Goal: Information Seeking & Learning: Understand process/instructions

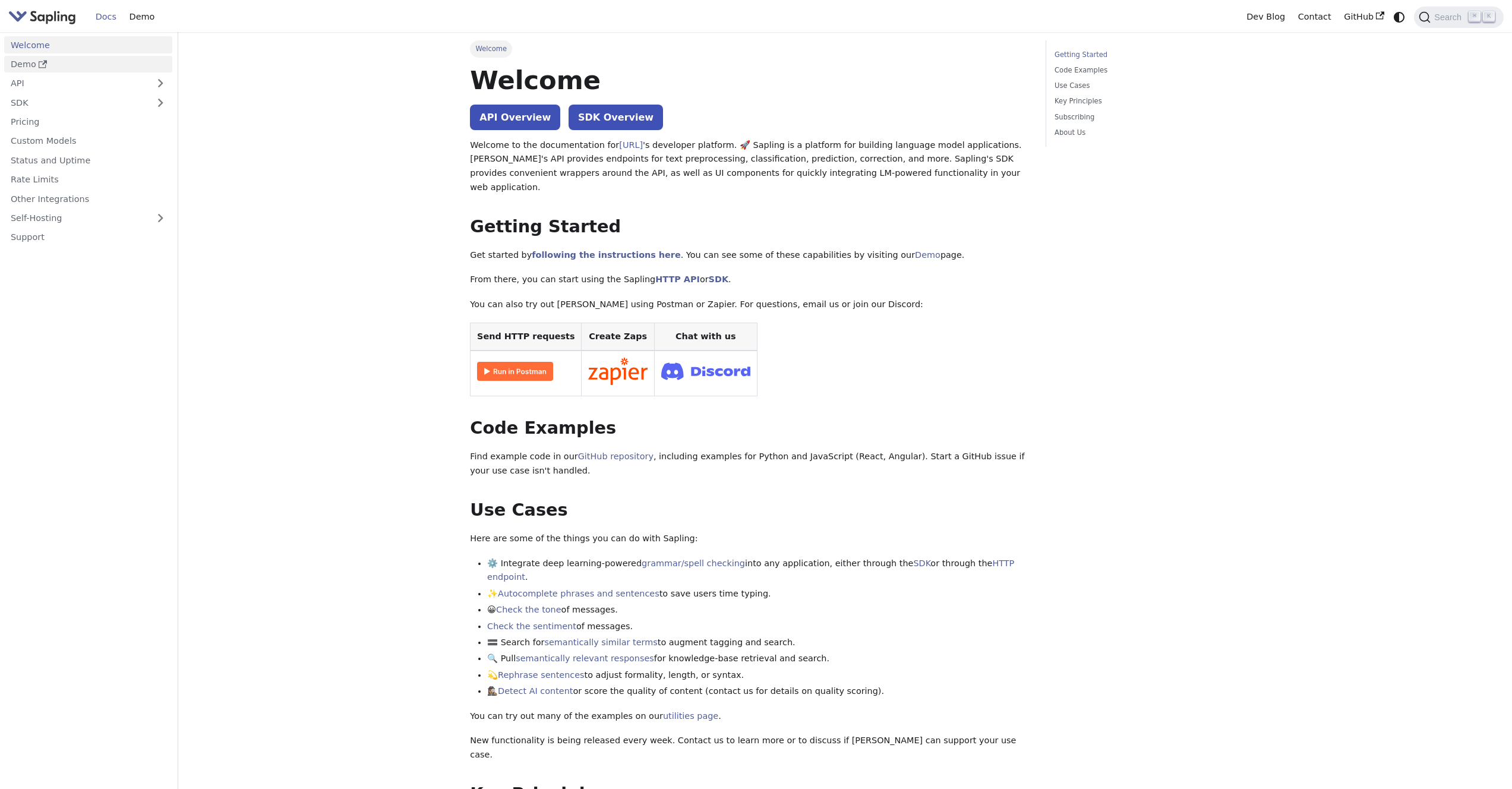
click at [35, 67] on link "Demo" at bounding box center [89, 64] width 168 height 17
click at [334, 362] on main "Welcome On this page Welcome API Overview SDK Overview Welcome to the documenta…" at bounding box center [845, 680] width 1334 height 1297
drag, startPoint x: 605, startPoint y: 289, endPoint x: 727, endPoint y: 277, distance: 122.6
click at [727, 277] on div "Welcome API Overview SDK Overview Welcome to the documentation for Sapling.ai '…" at bounding box center [750, 655] width 559 height 1182
click at [750, 297] on p "You can also try out [PERSON_NAME] using Postman or Zapier. For questions, emai…" at bounding box center [750, 305] width 559 height 14
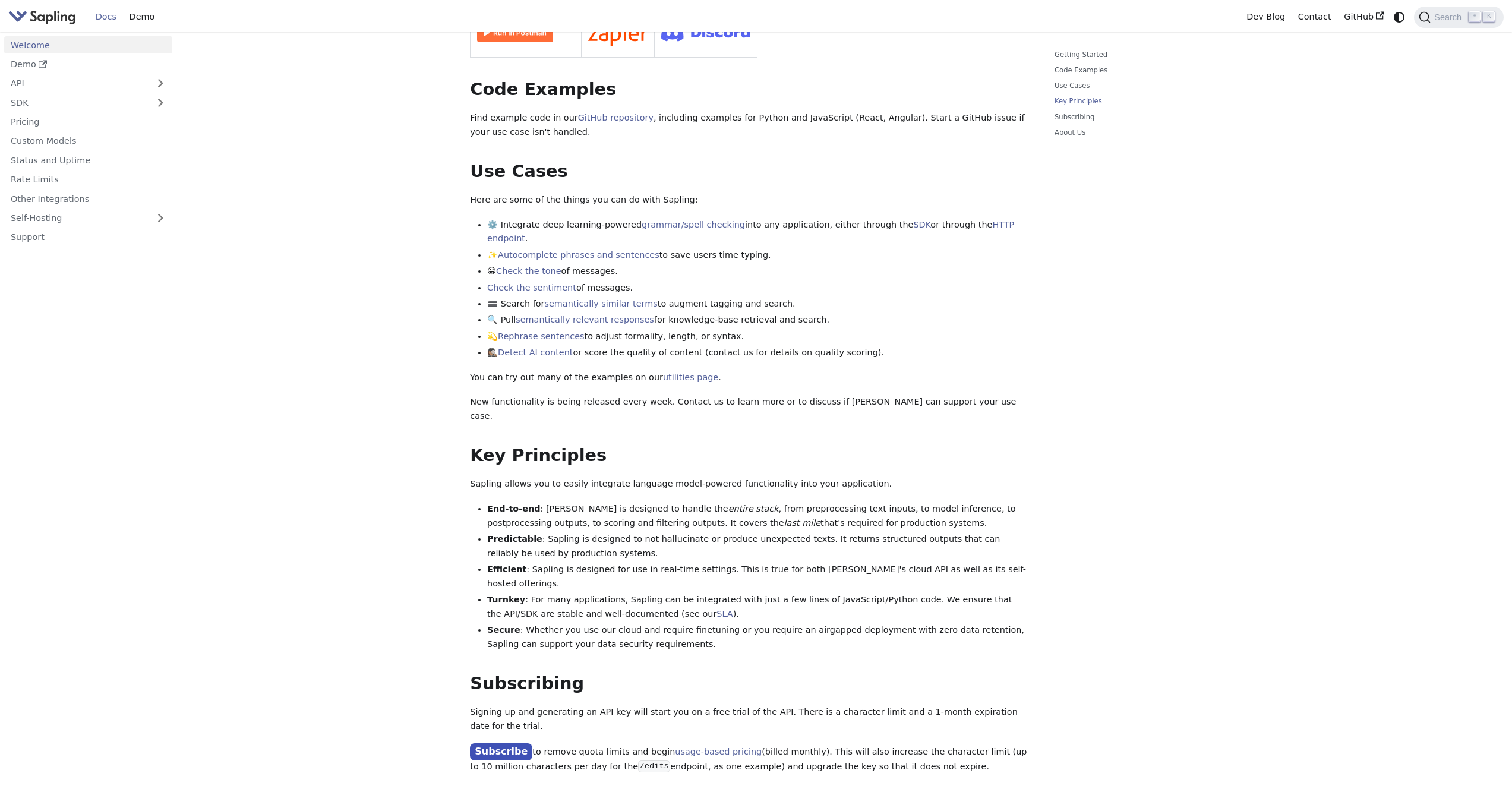
scroll to position [596, 0]
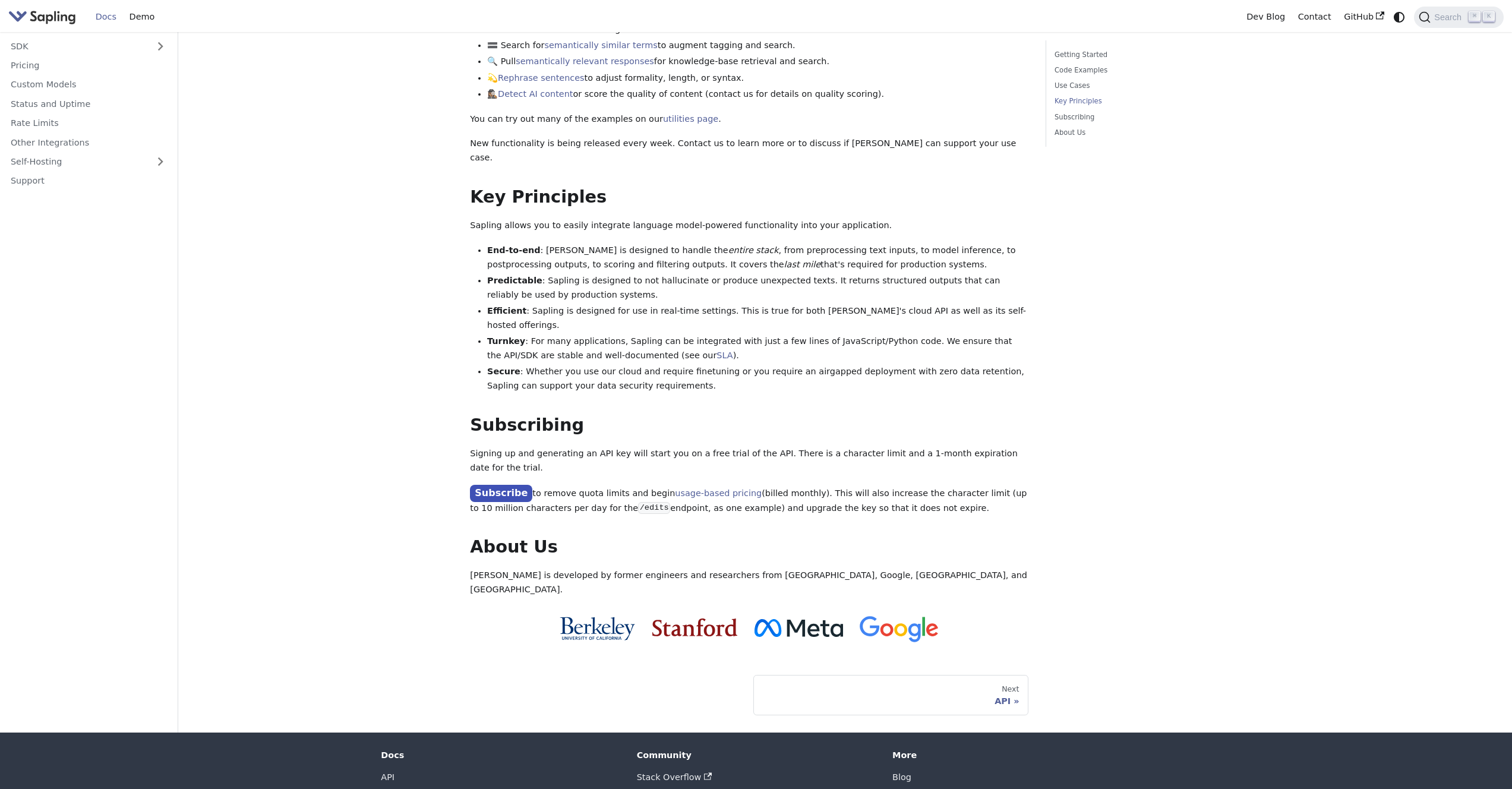
drag, startPoint x: 583, startPoint y: 205, endPoint x: 704, endPoint y: 205, distance: 121.0
click at [704, 243] on li "End-to-end : Sapling is designed to handle the entire stack , from preprocessin…" at bounding box center [758, 258] width 542 height 29
drag, startPoint x: 725, startPoint y: 207, endPoint x: 848, endPoint y: 207, distance: 123.0
click at [848, 243] on li "End-to-end : Sapling is designed to handle the entire stack , from preprocessin…" at bounding box center [758, 258] width 542 height 29
click at [857, 243] on li "End-to-end : Sapling is designed to handle the entire stack , from preprocessin…" at bounding box center [758, 258] width 542 height 29
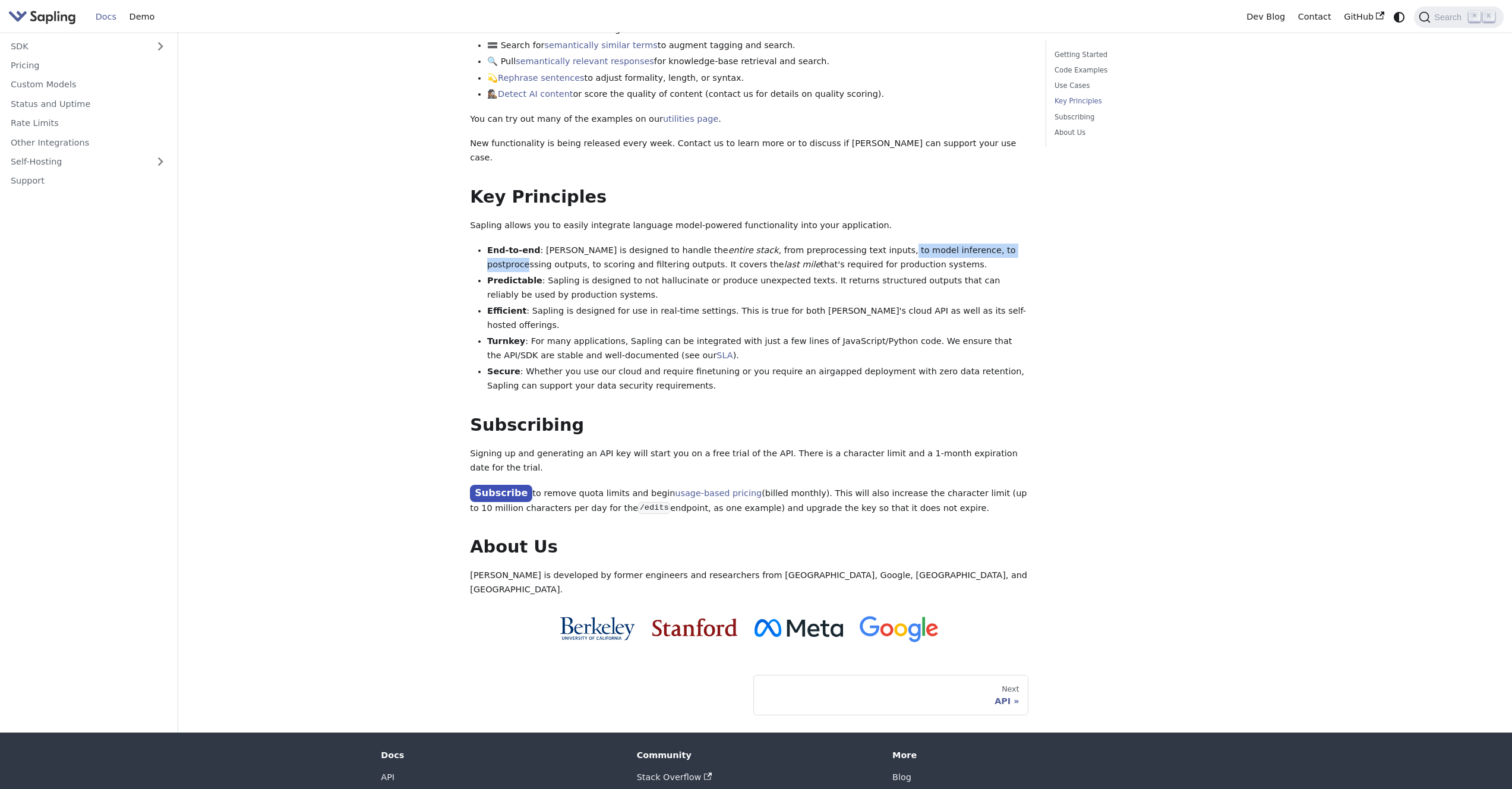
drag, startPoint x: 846, startPoint y: 207, endPoint x: 975, endPoint y: 207, distance: 129.0
click at [975, 243] on li "End-to-end : Sapling is designed to handle the entire stack , from preprocessin…" at bounding box center [758, 258] width 542 height 29
click at [964, 243] on li "End-to-end : Sapling is designed to handle the entire stack , from preprocessin…" at bounding box center [758, 258] width 542 height 29
drag, startPoint x: 508, startPoint y: 223, endPoint x: 644, endPoint y: 227, distance: 136.1
click at [640, 243] on li "End-to-end : Sapling is designed to handle the entire stack , from preprocessin…" at bounding box center [758, 258] width 542 height 29
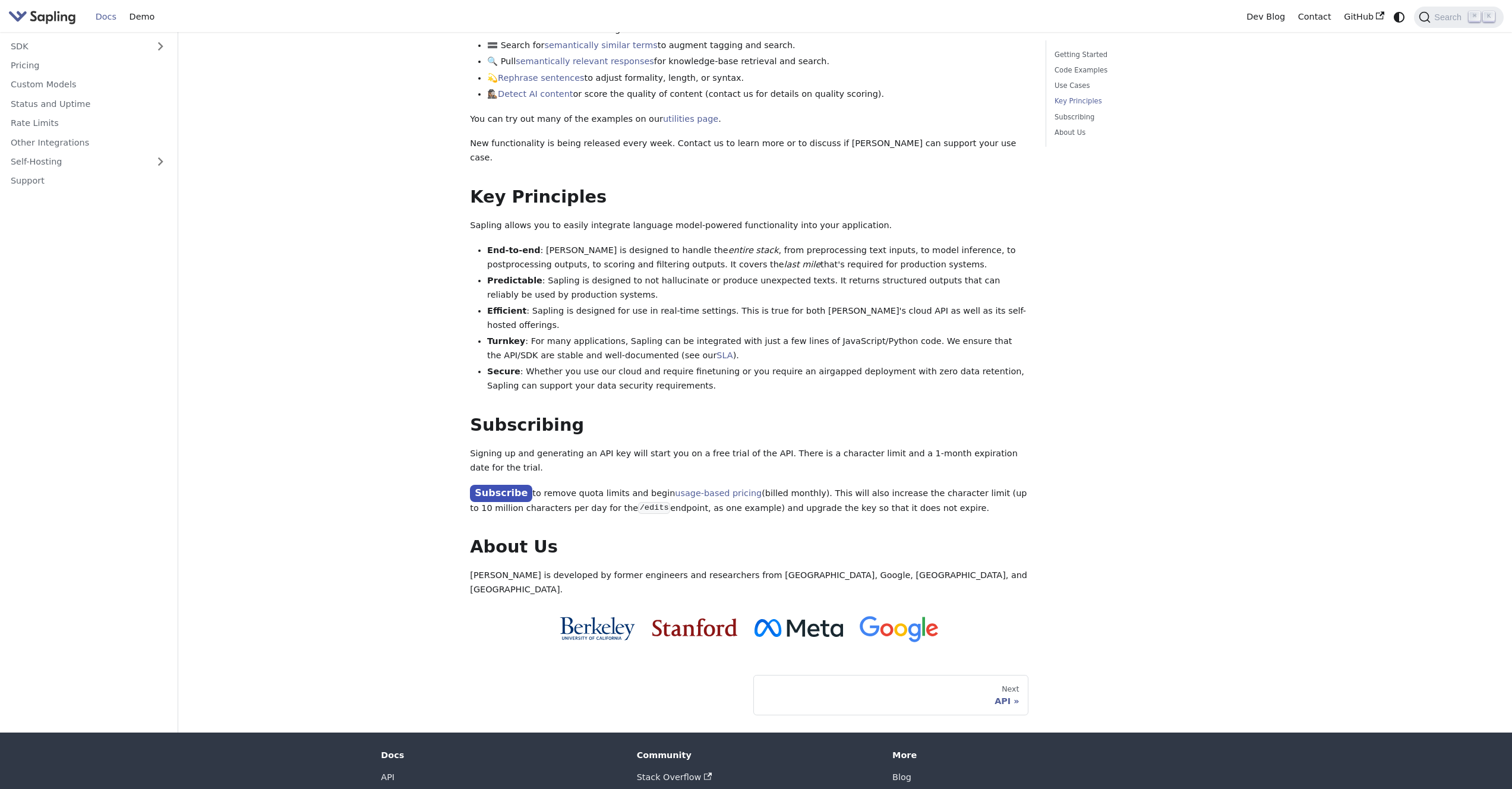
click at [661, 243] on li "End-to-end : Sapling is designed to handle the entire stack , from preprocessin…" at bounding box center [758, 258] width 542 height 29
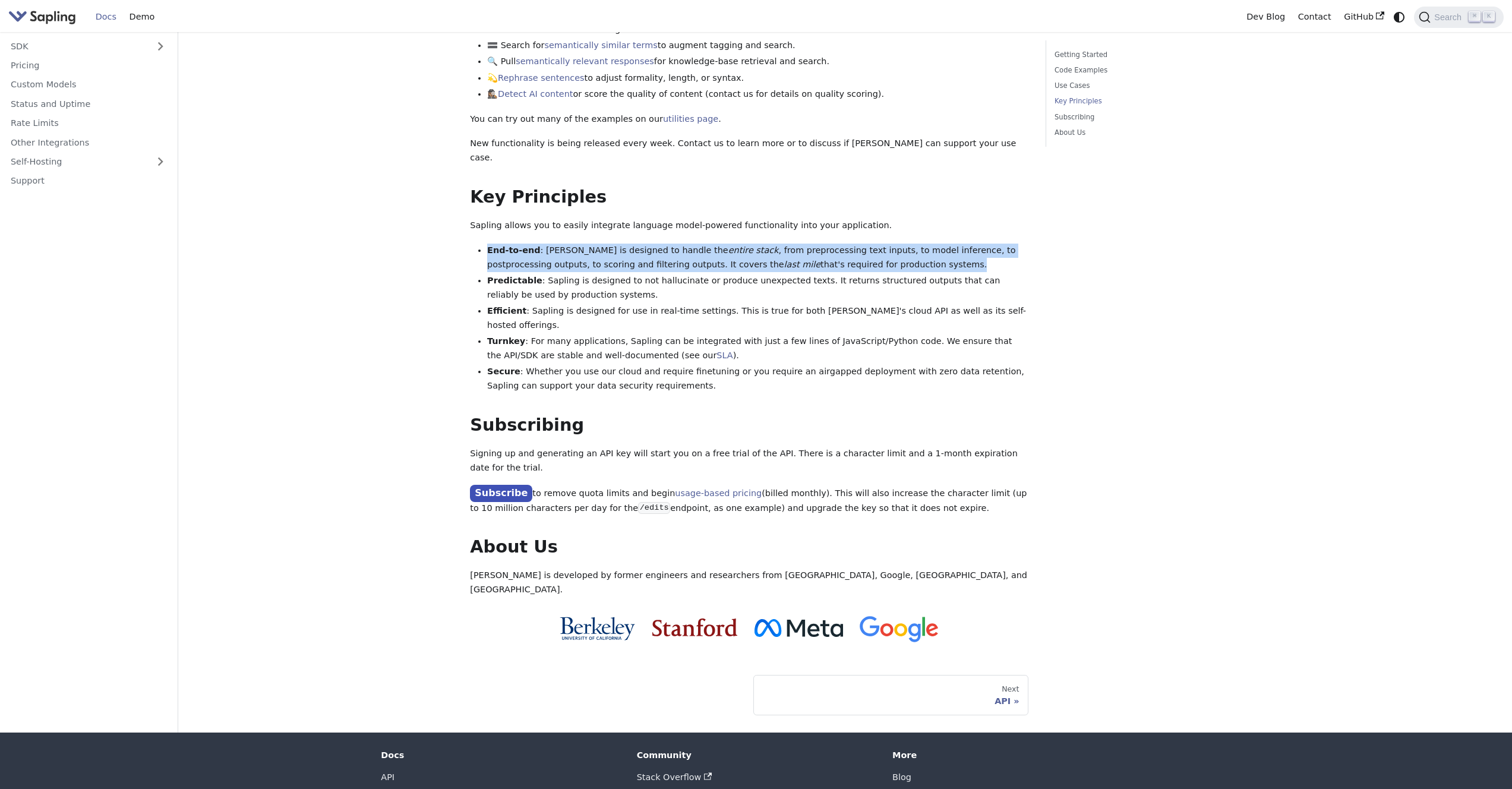
click at [661, 243] on li "End-to-end : Sapling is designed to handle the entire stack , from preprocessin…" at bounding box center [758, 258] width 542 height 29
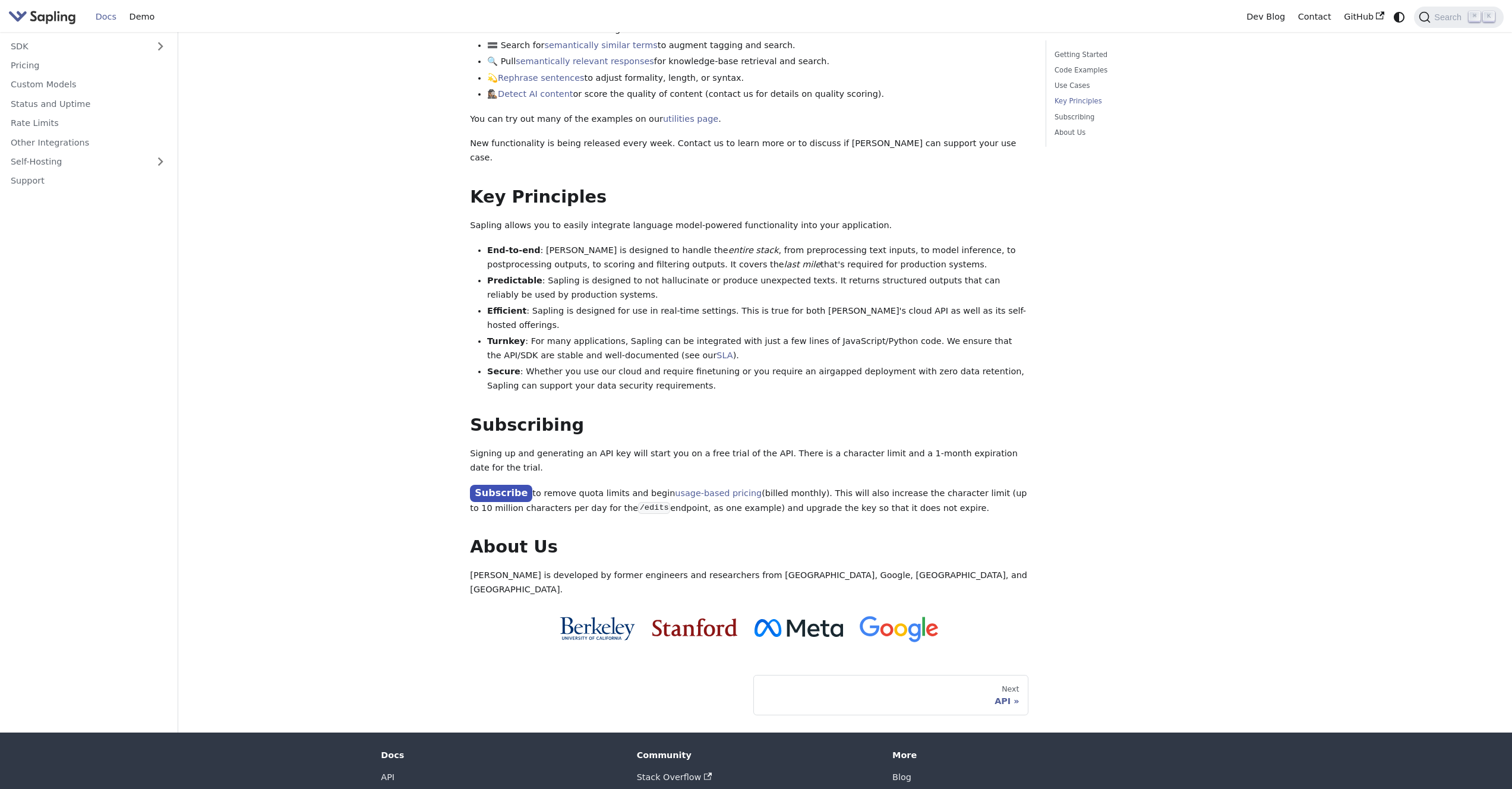
click at [549, 274] on li "Predictable : Sapling is designed to not hallucinate or produce unexpected text…" at bounding box center [758, 288] width 542 height 29
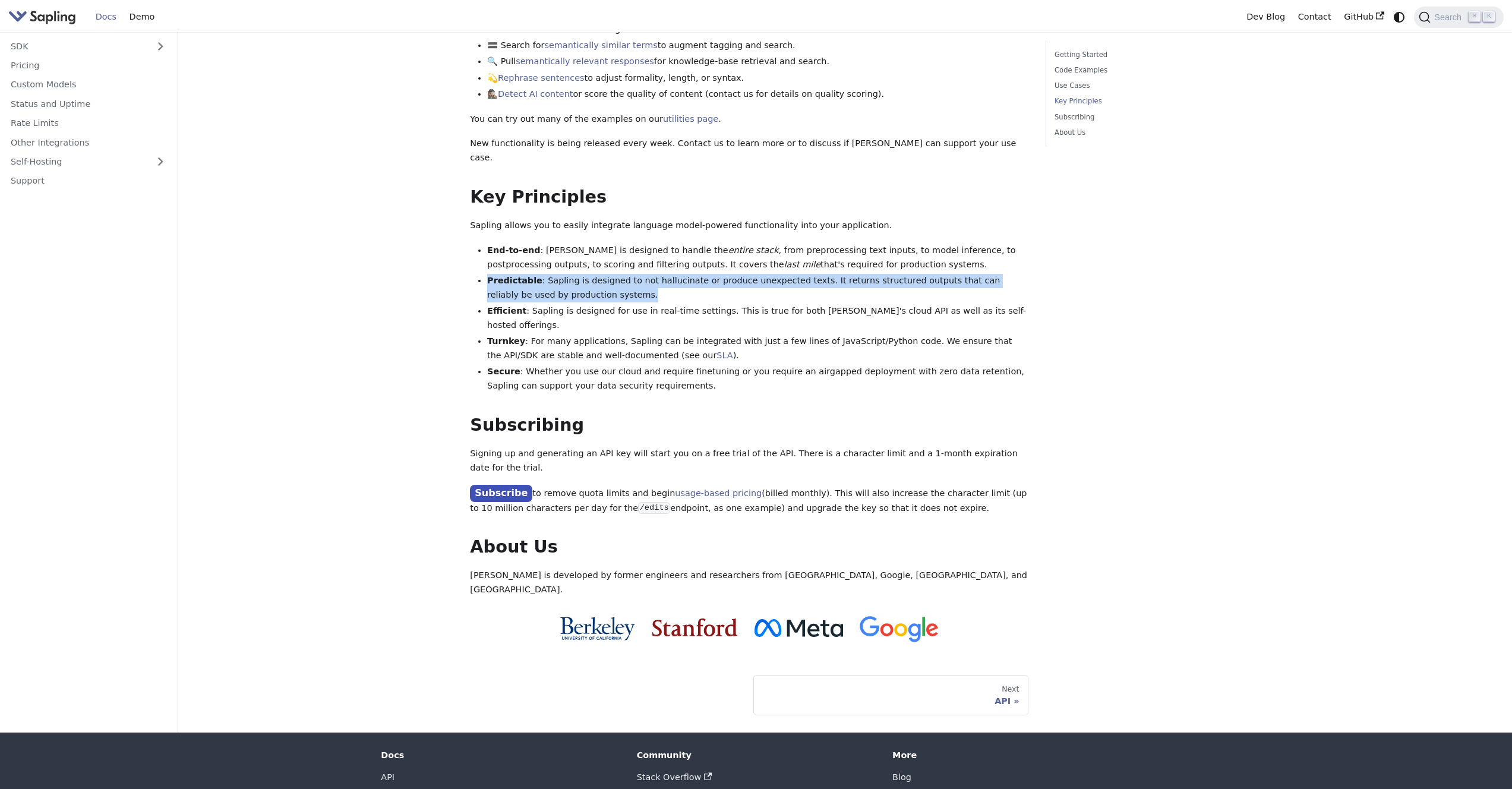
click at [549, 274] on li "Predictable : Sapling is designed to not hallucinate or produce unexpected text…" at bounding box center [758, 288] width 542 height 29
click at [600, 274] on li "Predictable : Sapling is designed to not hallucinate or produce unexpected text…" at bounding box center [758, 288] width 542 height 29
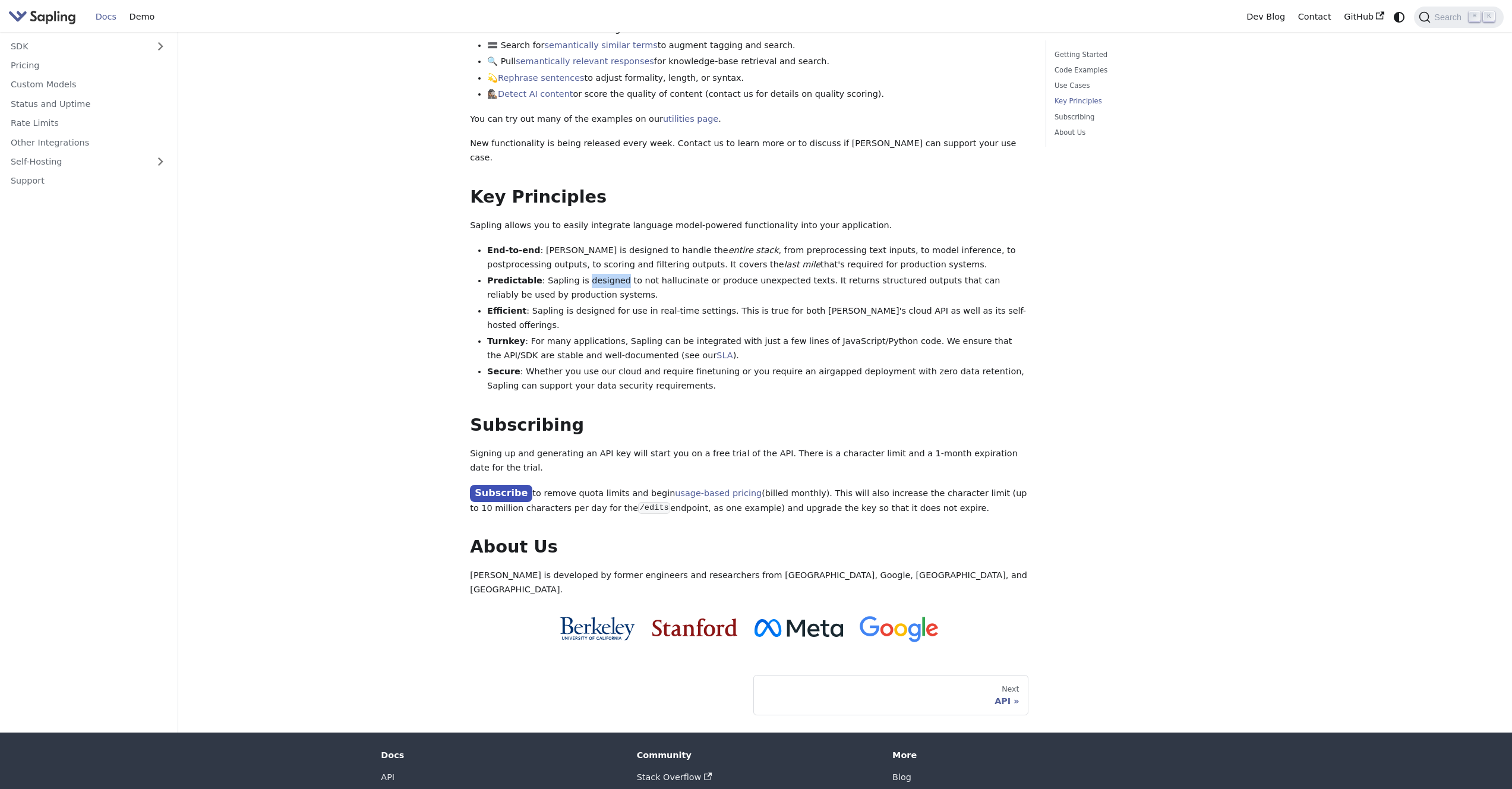
click at [600, 274] on li "Predictable : Sapling is designed to not hallucinate or produce unexpected text…" at bounding box center [758, 288] width 542 height 29
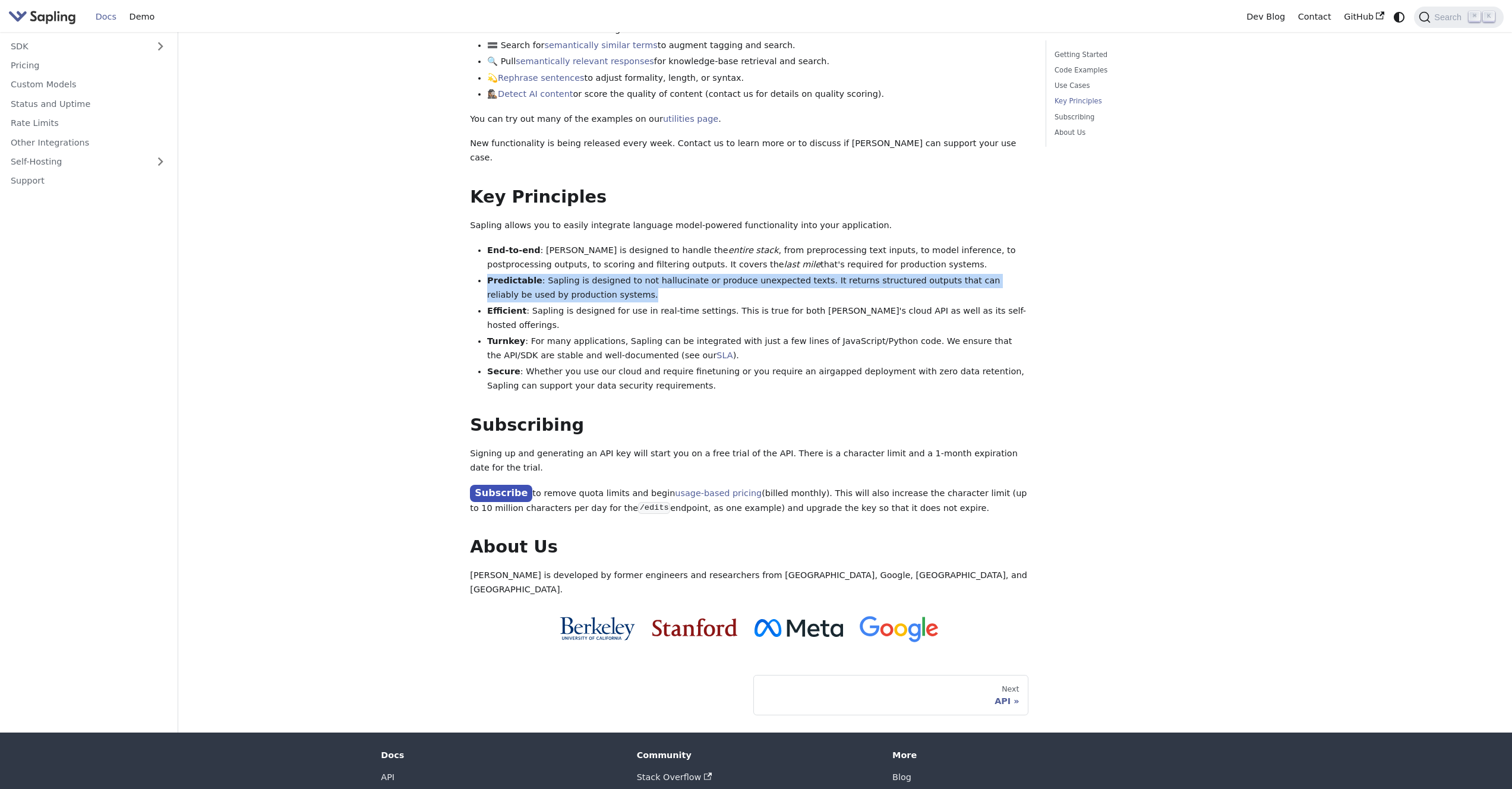
drag, startPoint x: 600, startPoint y: 241, endPoint x: 718, endPoint y: 241, distance: 118.0
click at [714, 274] on li "Predictable : Sapling is designed to not hallucinate or produce unexpected text…" at bounding box center [758, 288] width 542 height 29
click at [730, 274] on li "Predictable : Sapling is designed to not hallucinate or produce unexpected text…" at bounding box center [758, 288] width 542 height 29
drag, startPoint x: 730, startPoint y: 240, endPoint x: 874, endPoint y: 238, distance: 144.0
click at [874, 274] on li "Predictable : Sapling is designed to not hallucinate or produce unexpected text…" at bounding box center [758, 288] width 542 height 29
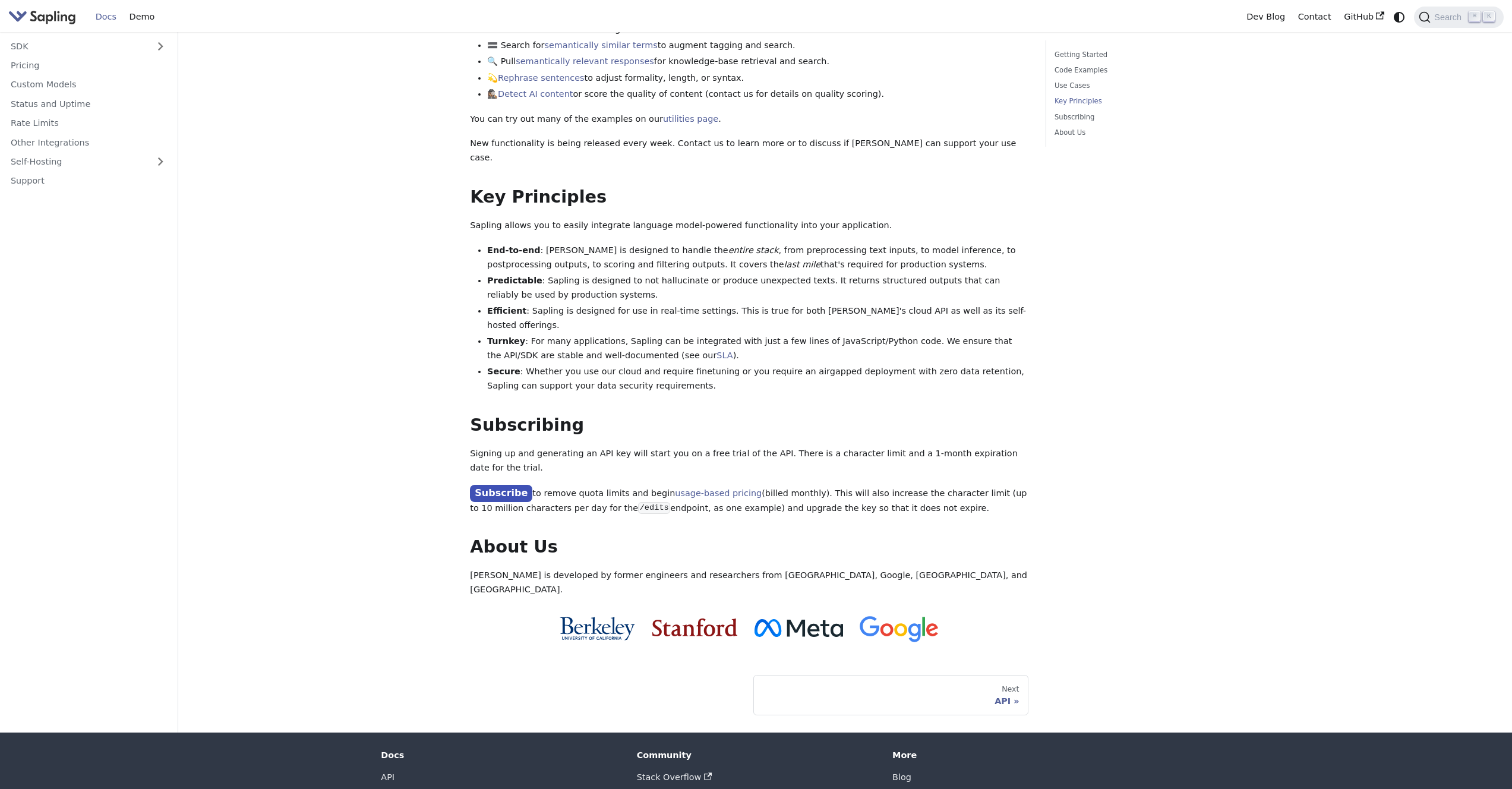
click at [587, 274] on li "Predictable : Sapling is designed to not hallucinate or produce unexpected text…" at bounding box center [758, 288] width 542 height 29
drag, startPoint x: 528, startPoint y: 268, endPoint x: 684, endPoint y: 273, distance: 156.1
click at [682, 304] on li "Efficient : Sapling is designed for use in real-time settings. This is true for…" at bounding box center [758, 318] width 542 height 29
click at [685, 304] on li "Efficient : Sapling is designed for use in real-time settings. This is true for…" at bounding box center [758, 318] width 542 height 29
drag, startPoint x: 723, startPoint y: 266, endPoint x: 836, endPoint y: 269, distance: 113.0
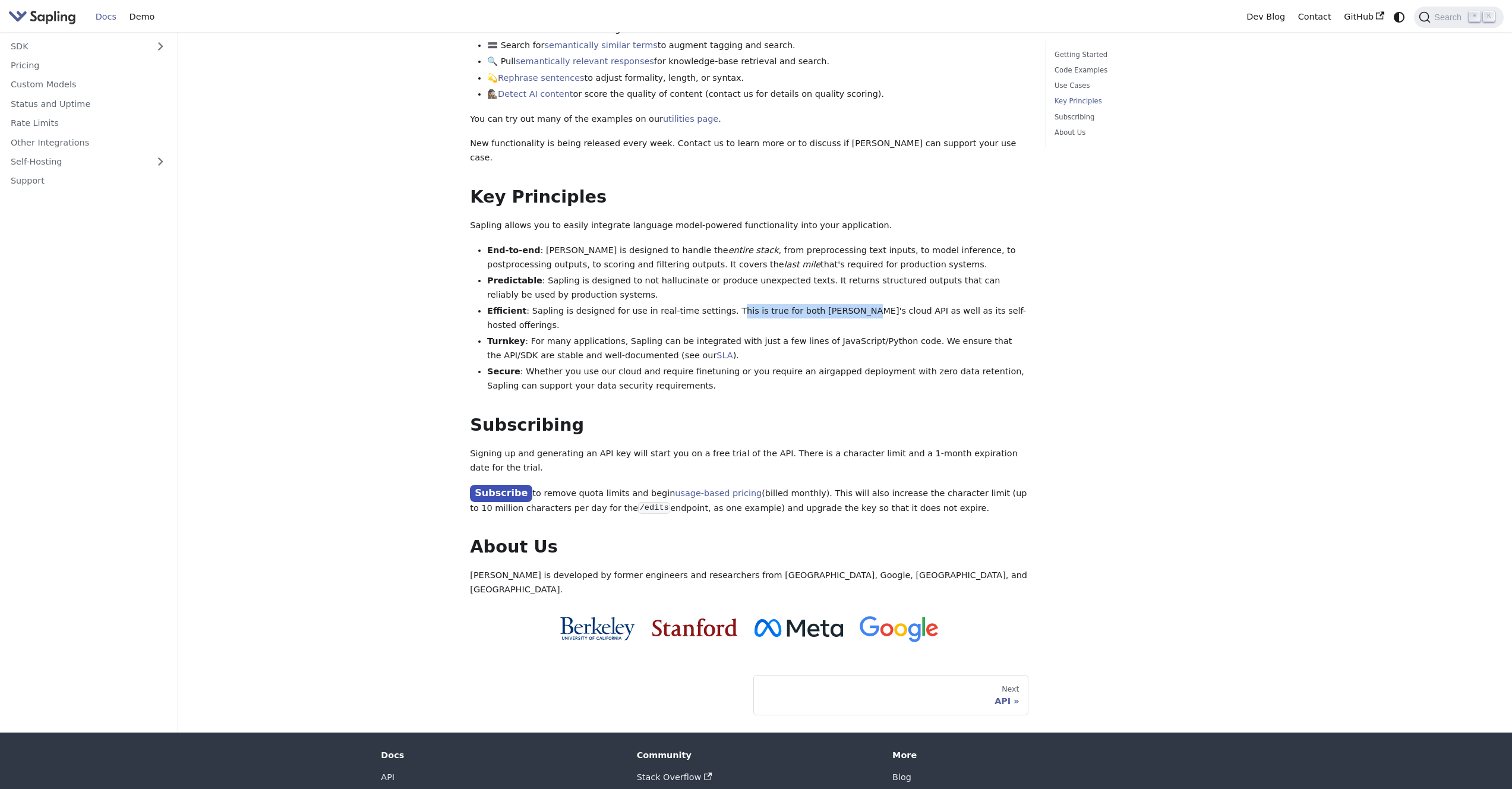
click at [836, 304] on li "Efficient : Sapling is designed for use in real-time settings. This is true for…" at bounding box center [758, 318] width 542 height 29
click at [829, 304] on li "Efficient : Sapling is designed for use in real-time settings. This is true for…" at bounding box center [758, 318] width 542 height 29
drag, startPoint x: 522, startPoint y: 285, endPoint x: 685, endPoint y: 283, distance: 163.0
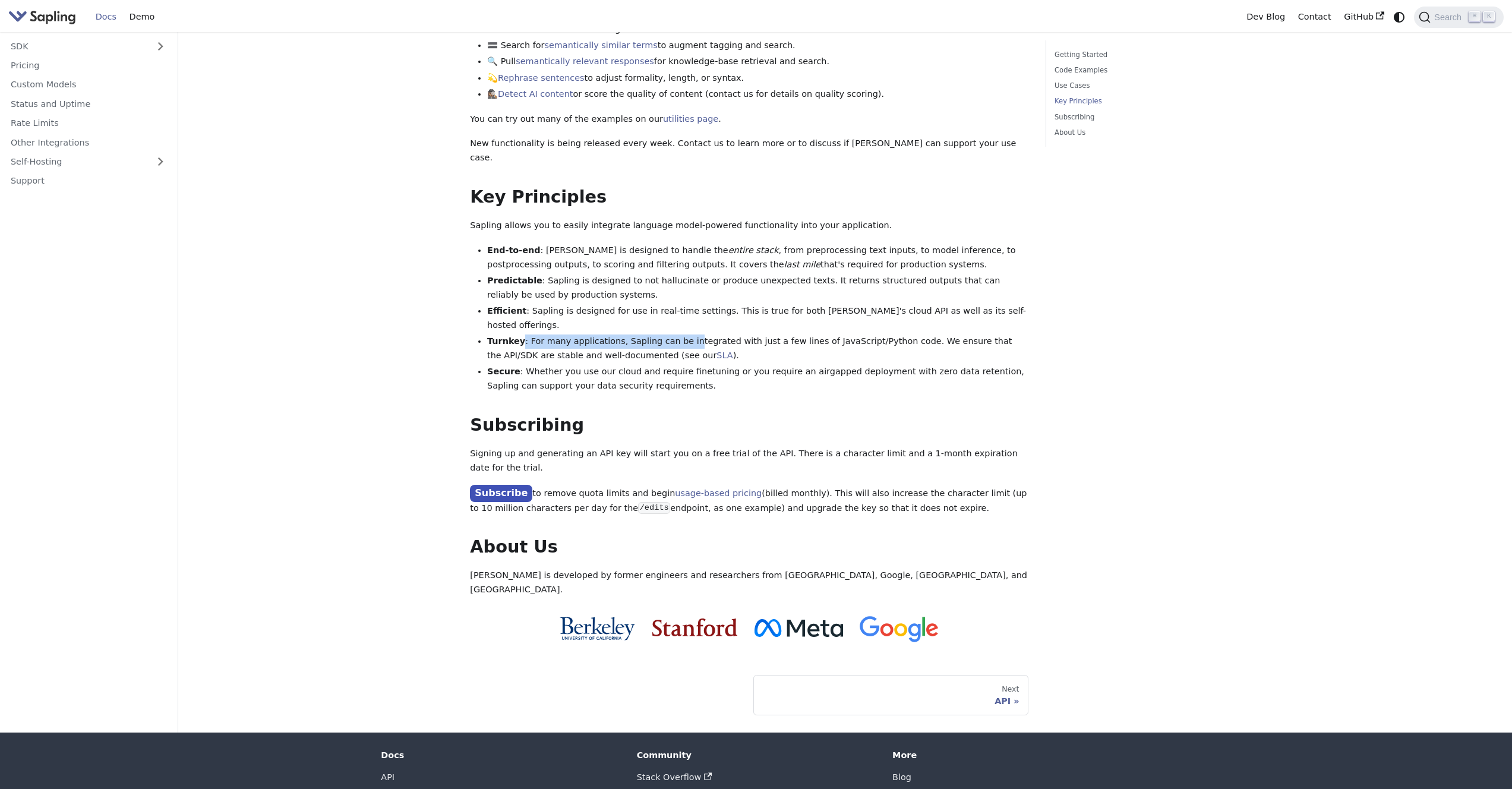
click at [685, 334] on li "Turnkey : For many applications, Sapling can be integrated with just a few line…" at bounding box center [758, 349] width 542 height 29
click at [750, 334] on li "Turnkey : For many applications, Sapling can be integrated with just a few line…" at bounding box center [758, 349] width 542 height 29
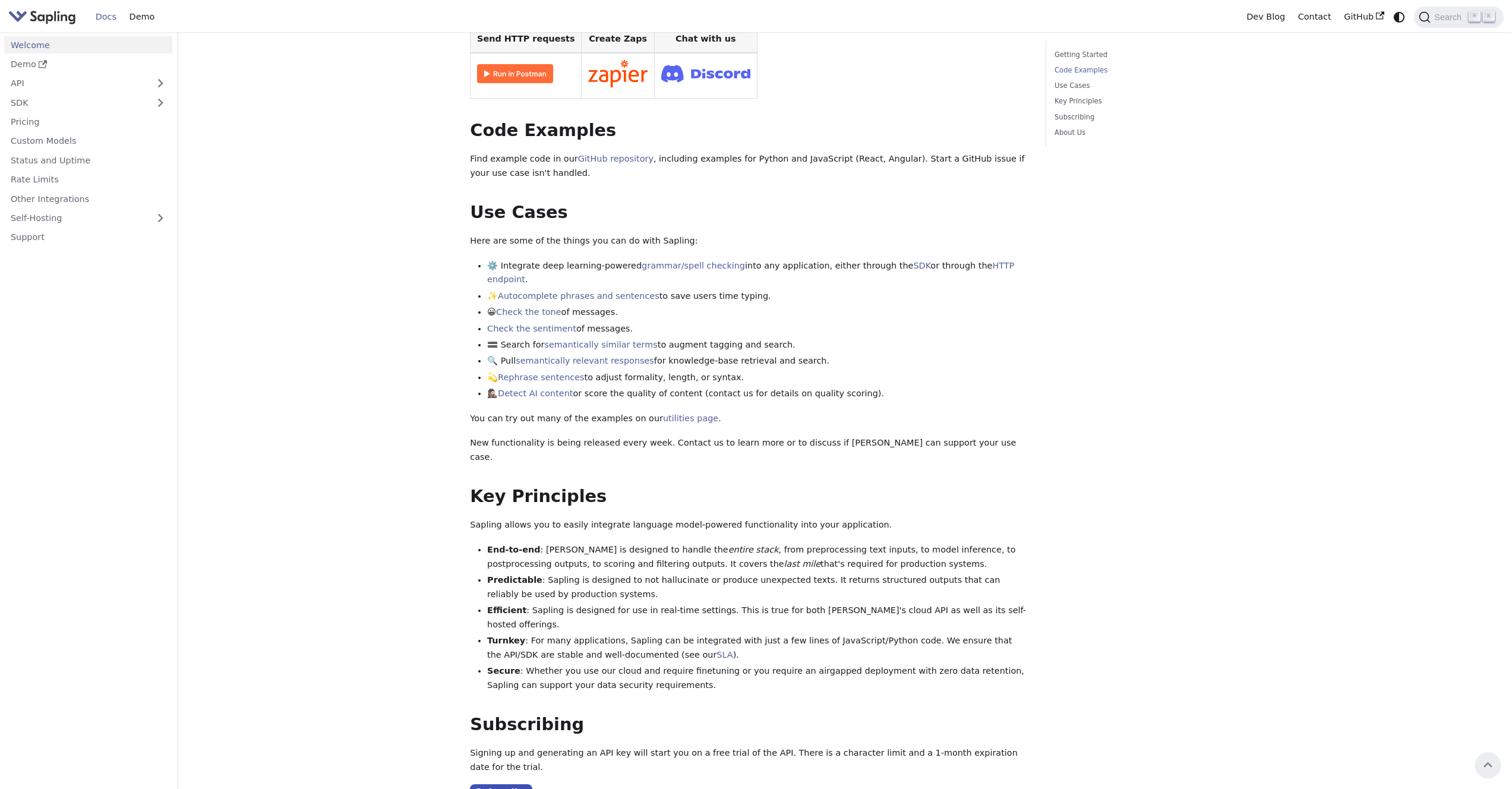
scroll to position [296, 0]
click at [21, 81] on link "API" at bounding box center [77, 83] width 145 height 17
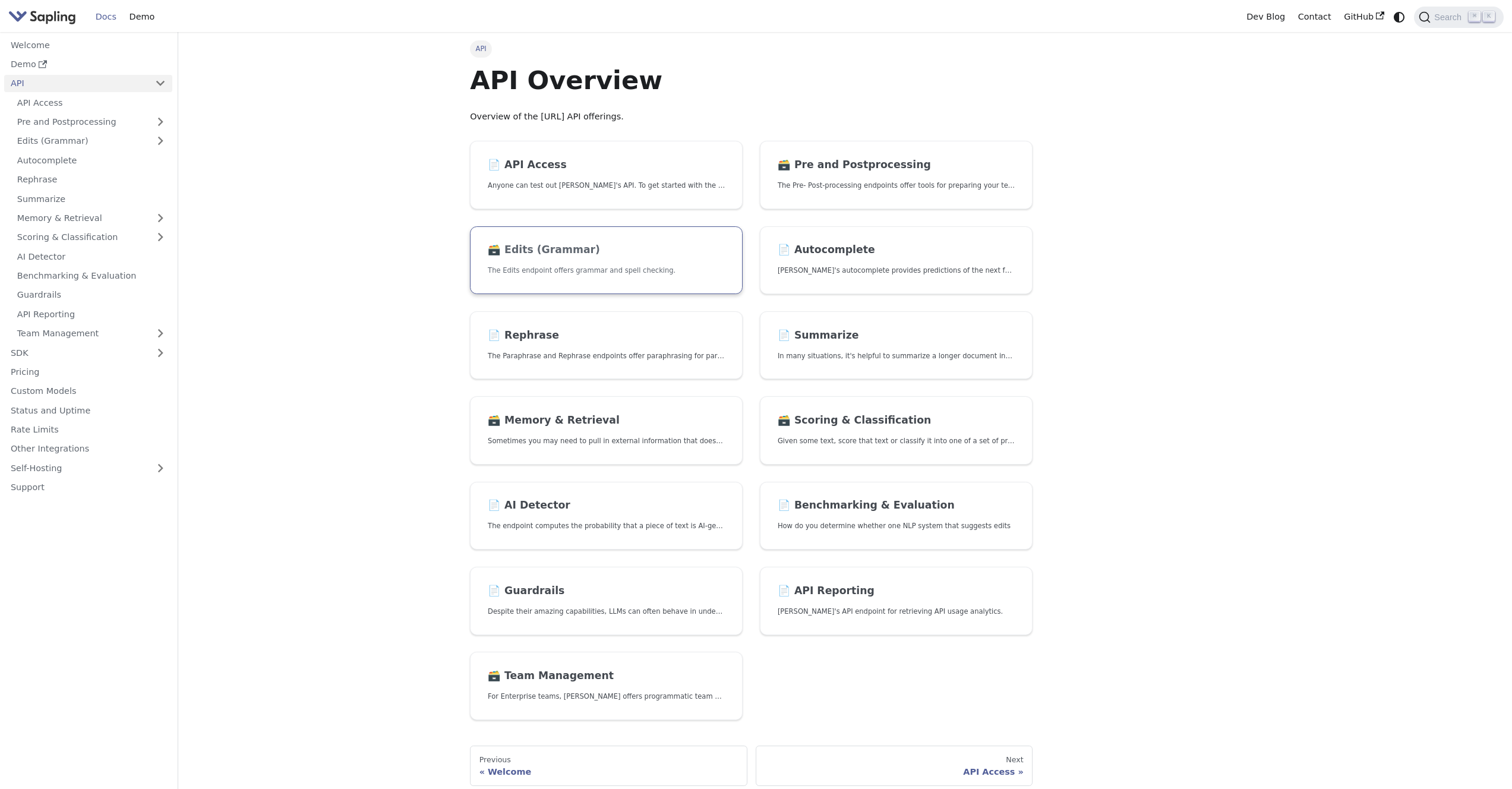
click at [591, 261] on link "🗃️ Edits (Grammar) The Edits endpoint offers grammar and spell checking." at bounding box center [607, 260] width 273 height 69
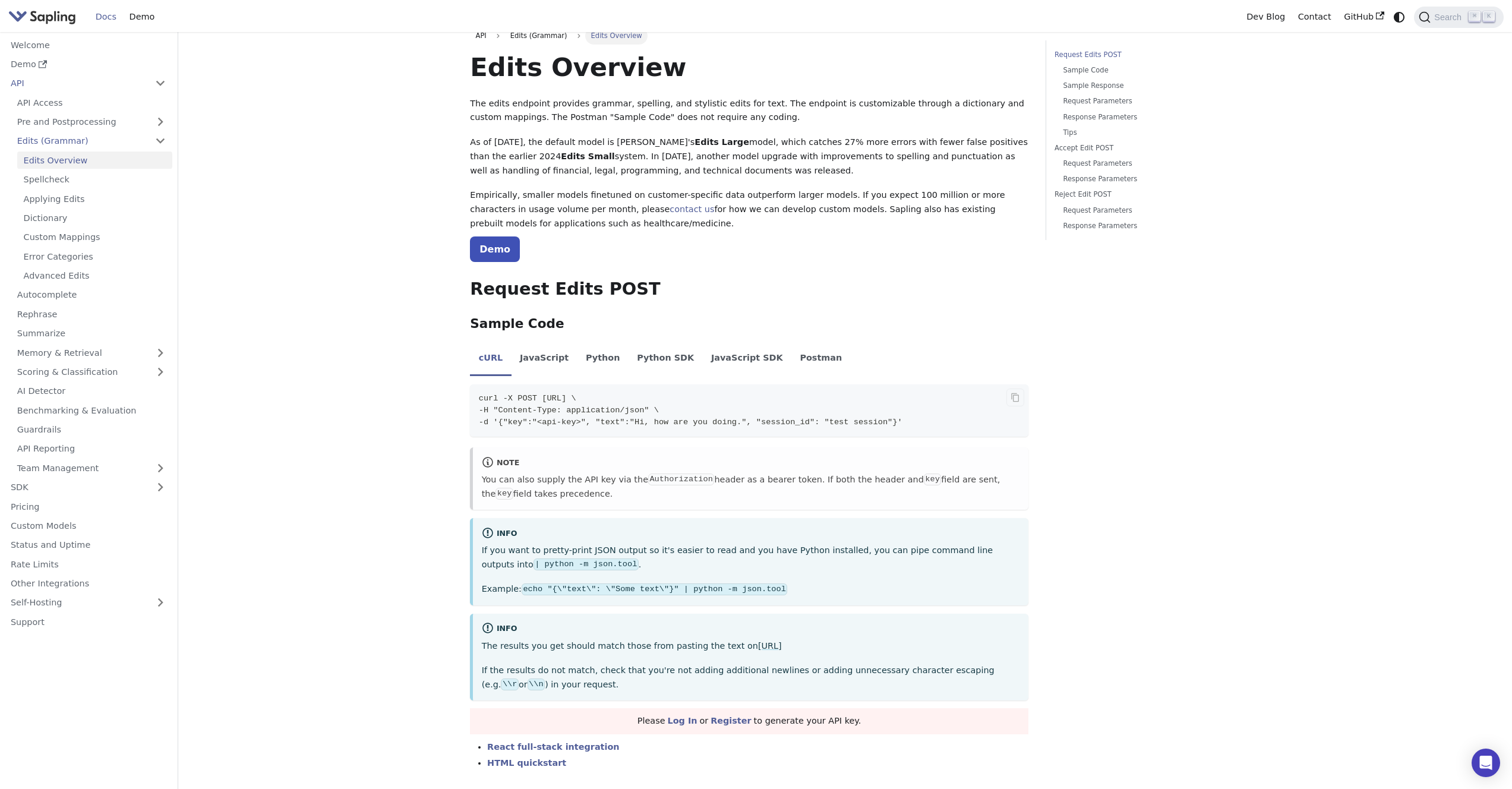
scroll to position [15, 0]
click at [662, 475] on code "Authorization" at bounding box center [681, 476] width 66 height 12
click at [773, 475] on p "You can also supply the API key via the Authorization header as a bearer token.…" at bounding box center [751, 484] width 538 height 29
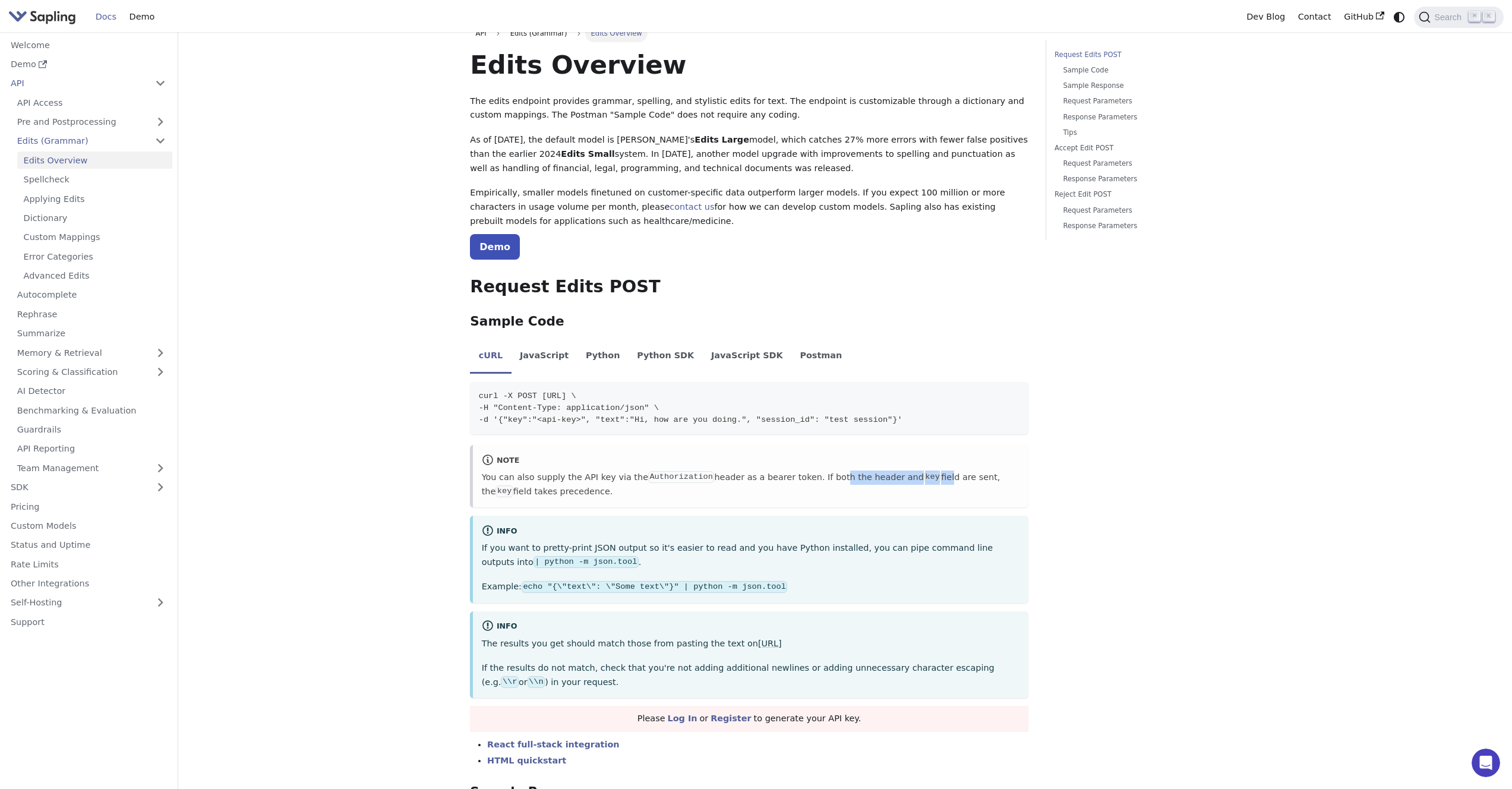
drag, startPoint x: 831, startPoint y: 477, endPoint x: 955, endPoint y: 480, distance: 124.0
click at [952, 480] on p "You can also supply the API key via the Authorization header as a bearer token.…" at bounding box center [751, 484] width 538 height 29
click at [955, 480] on p "You can also supply the API key via the Authorization header as a bearer token.…" at bounding box center [751, 484] width 538 height 29
click at [959, 480] on p "You can also supply the API key via the Authorization header as a bearer token.…" at bounding box center [751, 484] width 538 height 29
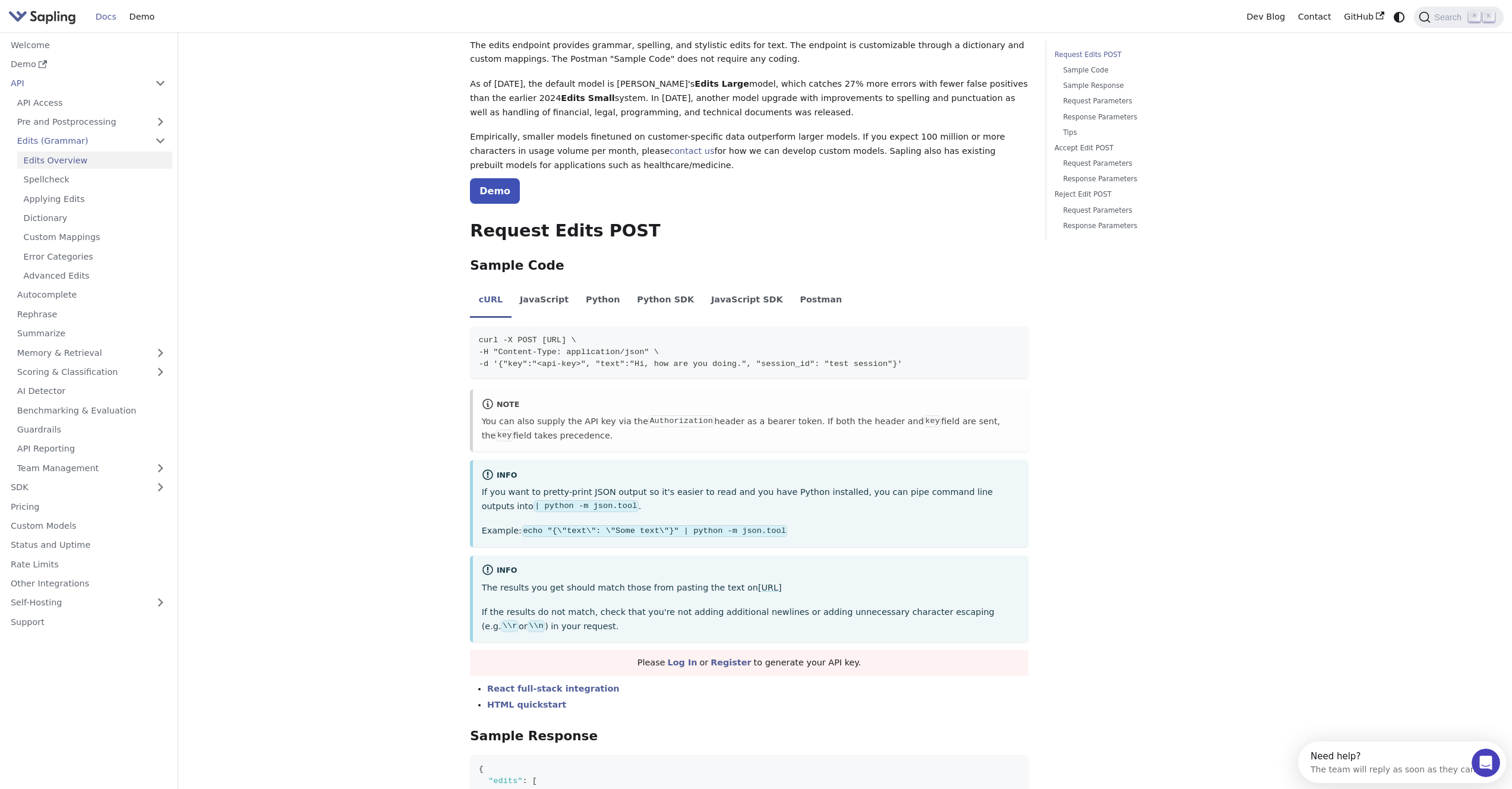
scroll to position [101, 0]
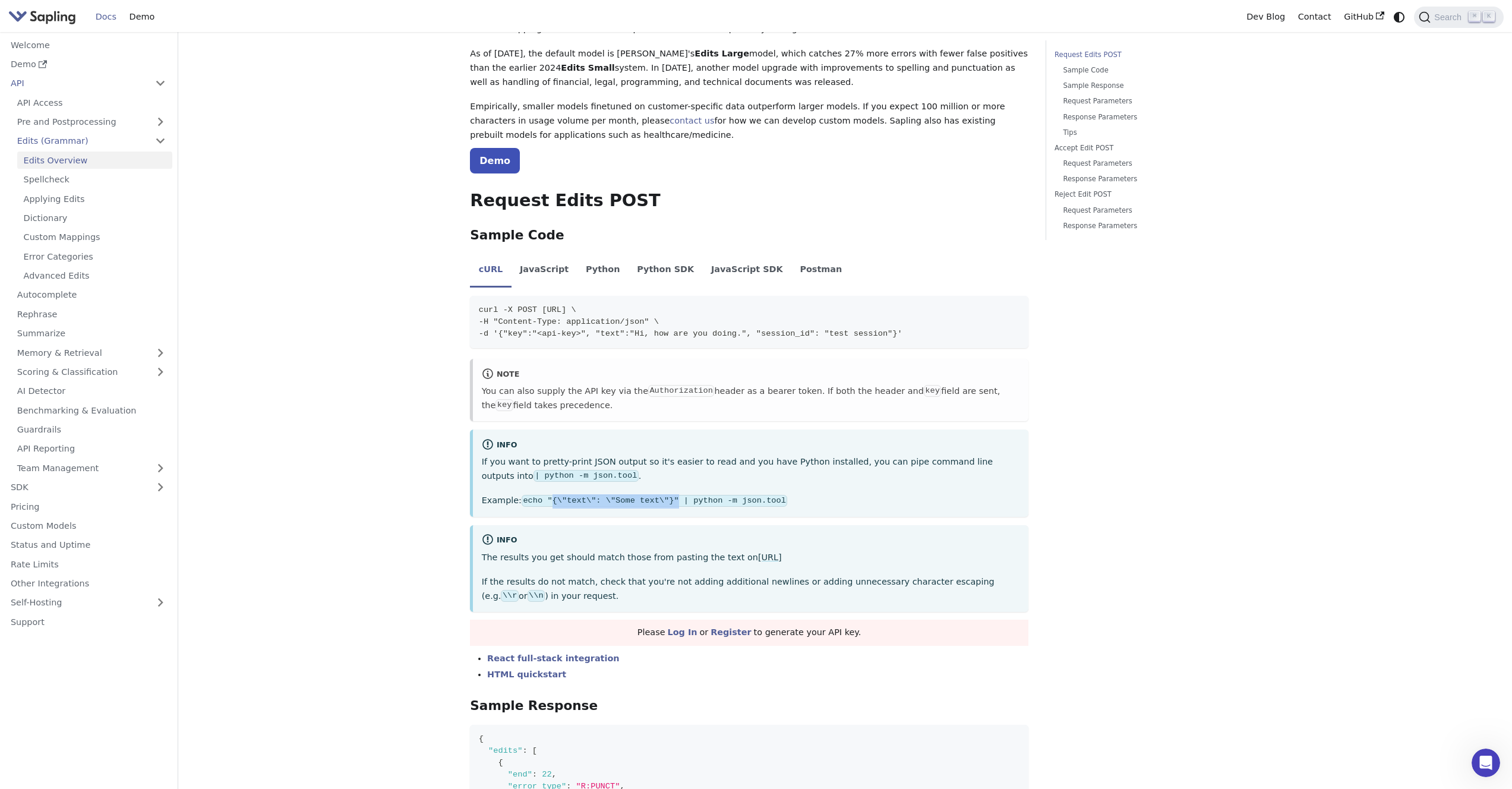
drag, startPoint x: 553, startPoint y: 503, endPoint x: 676, endPoint y: 503, distance: 123.0
click at [676, 503] on code "echo "{\"text\": \"Some text\"}" | python -m json.tool" at bounding box center [655, 500] width 266 height 12
click at [731, 497] on code "echo "{\"text\": \"Some text\"}" | python -m json.tool" at bounding box center [655, 500] width 266 height 12
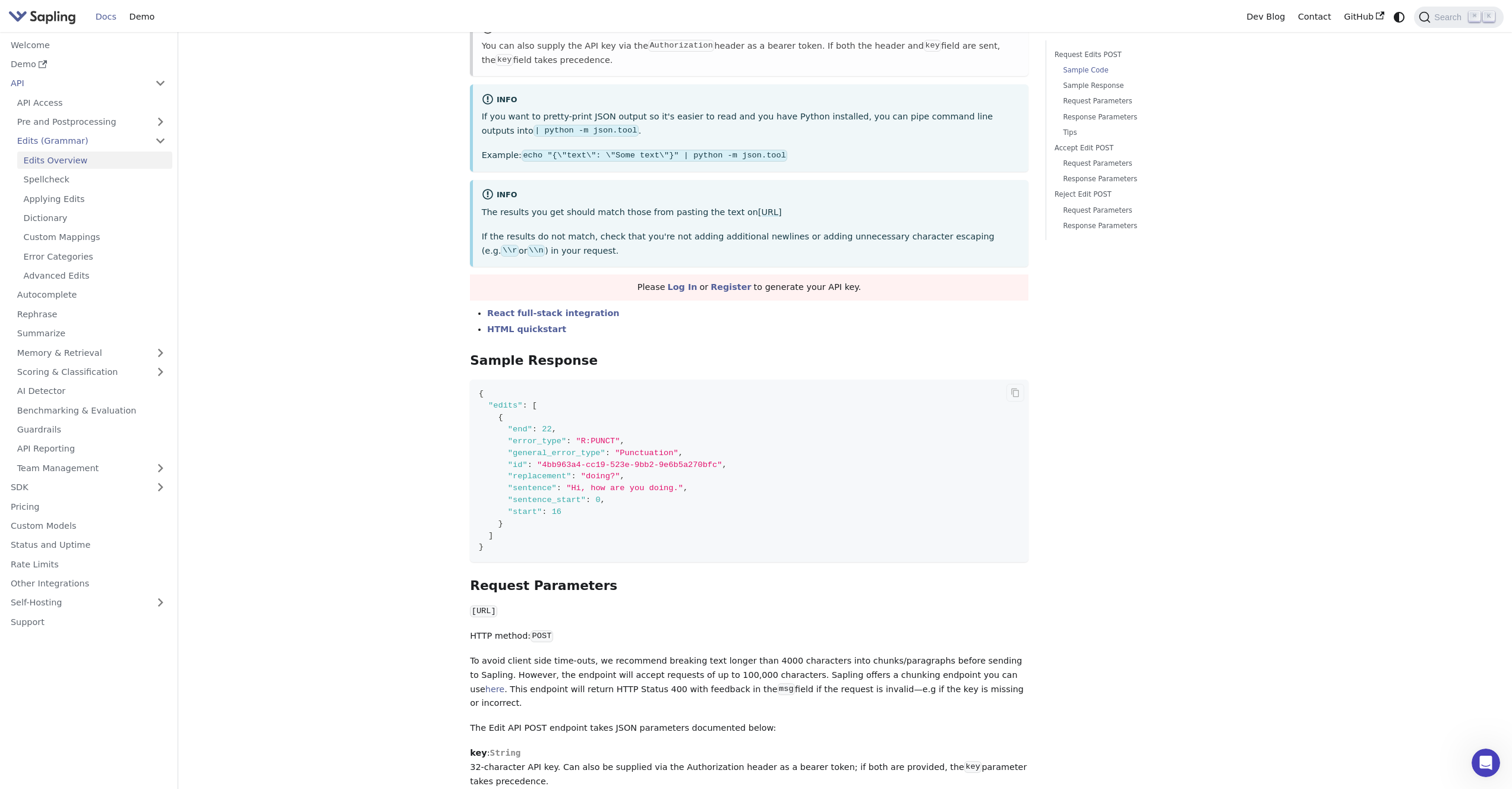
scroll to position [451, 0]
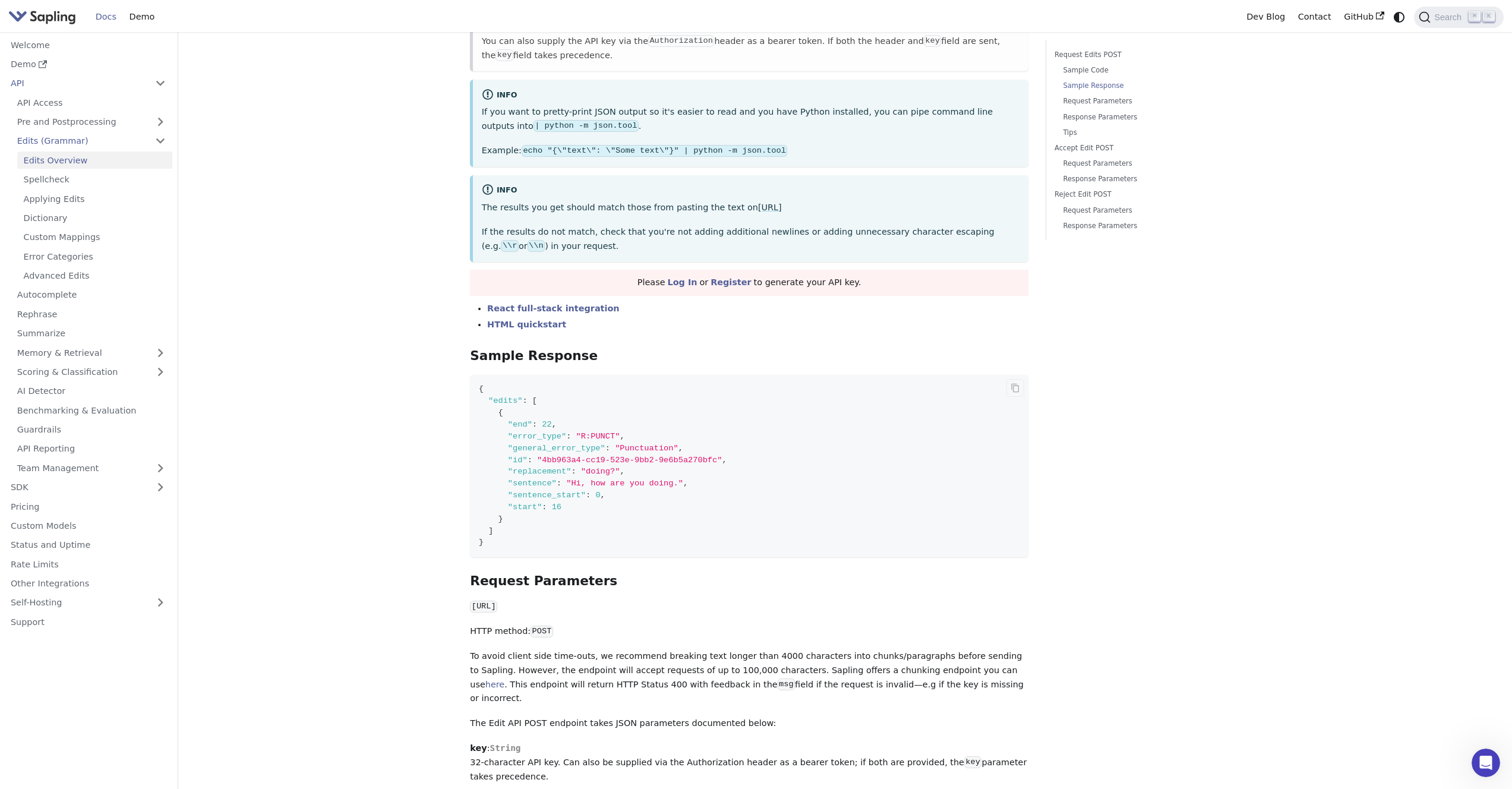
drag, startPoint x: 515, startPoint y: 436, endPoint x: 657, endPoint y: 437, distance: 142.0
click at [657, 437] on code "{ "edits" : [ { "end" : 22 , "error_type" : "R:PUNCT" , "general_error_type" : …" at bounding box center [750, 466] width 559 height 183
drag, startPoint x: 624, startPoint y: 438, endPoint x: 527, endPoint y: 438, distance: 97.0
click at [538, 438] on span ""error_type" : "R:PUNCT" ," at bounding box center [553, 437] width 146 height 9
click at [494, 438] on span ""error_type" : "R:PUNCT" ," at bounding box center [553, 437] width 146 height 9
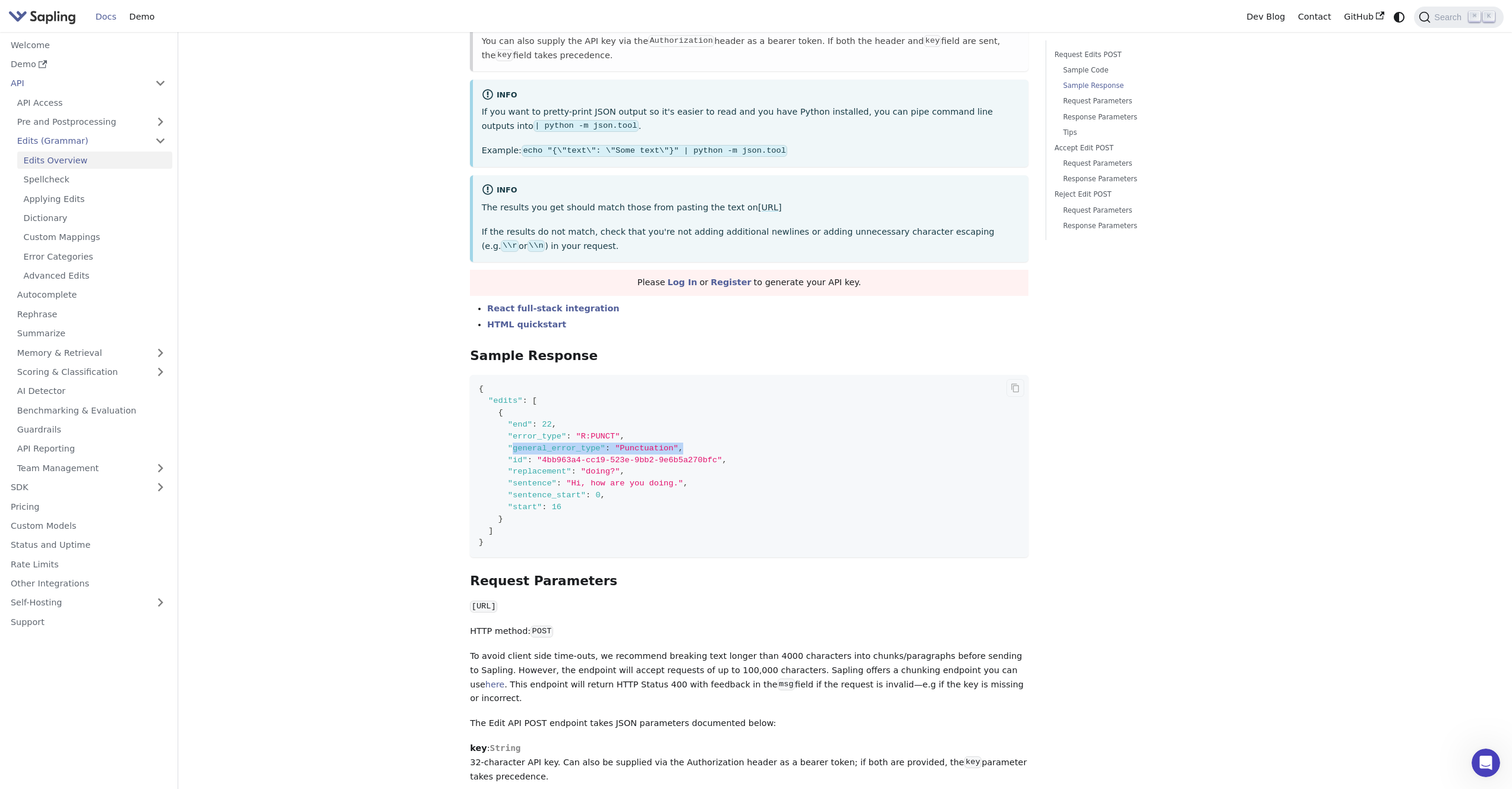
drag, startPoint x: 511, startPoint y: 449, endPoint x: 699, endPoint y: 451, distance: 188.0
click at [697, 449] on code "{ "edits" : [ { "end" : 22 , "error_type" : "R:PUNCT" , "general_error_type" : …" at bounding box center [750, 466] width 559 height 183
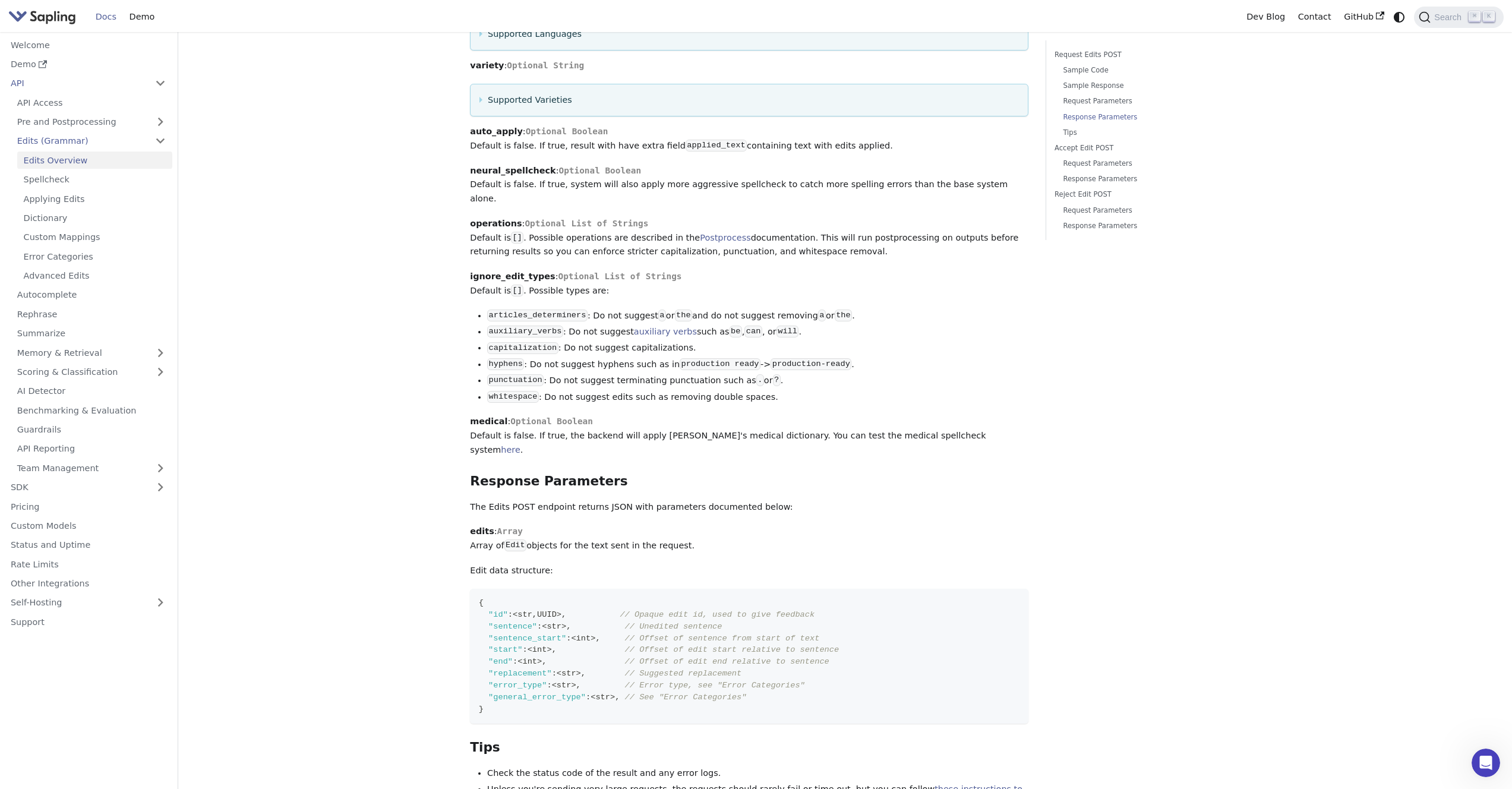
scroll to position [1657, 0]
